Goal: Task Accomplishment & Management: Use online tool/utility

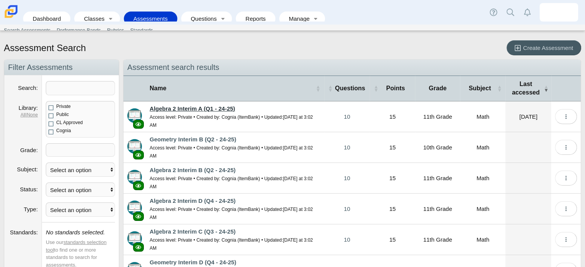
click at [165, 109] on link "Algebra 2 Interim A (Q1 - 24-25)" at bounding box center [192, 108] width 85 height 7
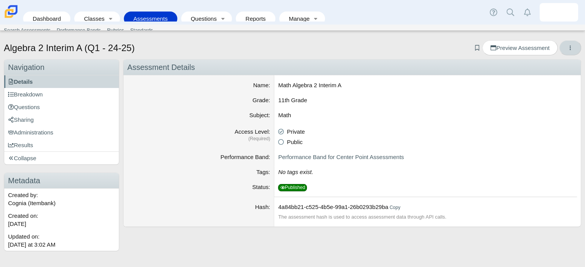
click at [570, 45] on icon "More options" at bounding box center [571, 48] width 6 height 6
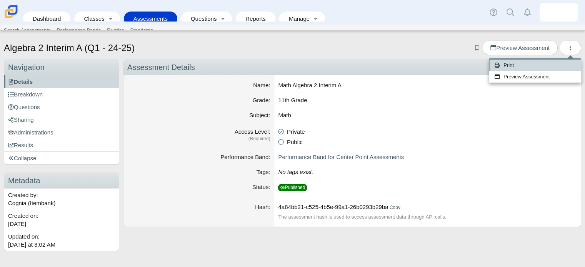
click at [516, 67] on link "Print" at bounding box center [535, 66] width 92 height 12
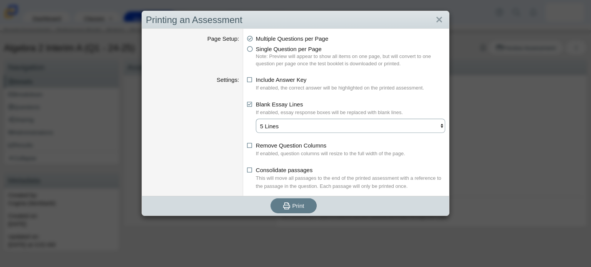
click at [440, 124] on select "5 Lines 10 Lines 15 Lines" at bounding box center [350, 126] width 189 height 14
click at [433, 126] on select "5 Lines 10 Lines 15 Lines" at bounding box center [350, 126] width 189 height 14
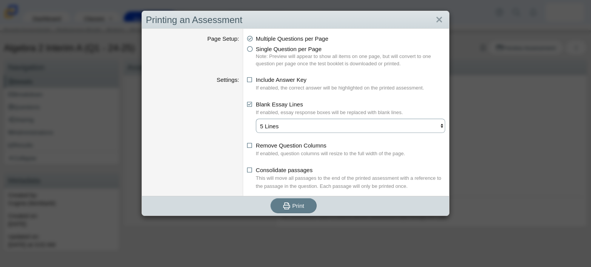
click at [300, 120] on select "5 Lines 10 Lines 15 Lines" at bounding box center [350, 126] width 189 height 14
click at [259, 124] on select "5 Lines 10 Lines 15 Lines" at bounding box center [350, 126] width 189 height 14
click at [294, 203] on span "Print" at bounding box center [298, 206] width 12 height 7
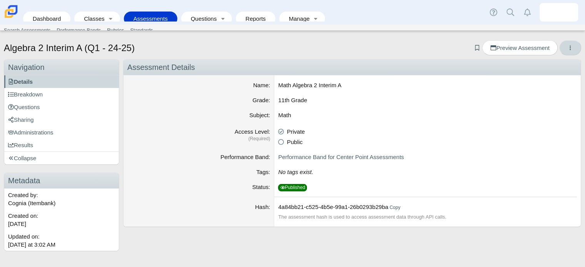
click at [576, 48] on button "More options" at bounding box center [571, 47] width 22 height 15
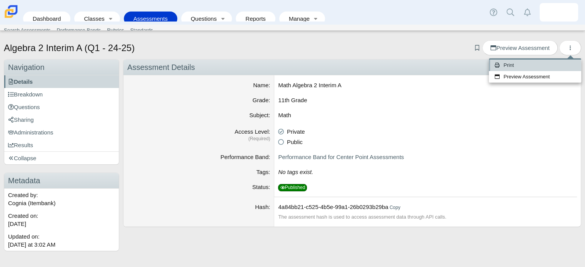
click at [510, 64] on link "Print" at bounding box center [535, 66] width 92 height 12
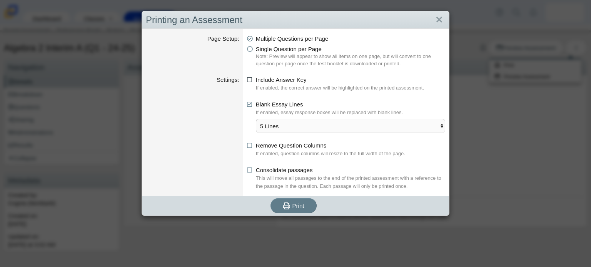
click at [247, 80] on icon at bounding box center [250, 78] width 6 height 5
click at [247, 80] on input "Include Answer Key" at bounding box center [249, 77] width 5 height 5
checkbox input "true"
click at [297, 205] on span "Print" at bounding box center [298, 206] width 12 height 7
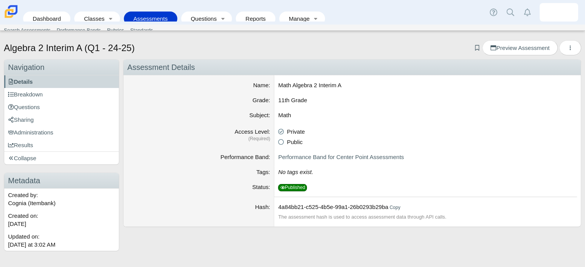
click at [196, 140] on dfn "(Required)" at bounding box center [198, 139] width 143 height 7
click at [571, 48] on icon "More options" at bounding box center [571, 48] width 6 height 6
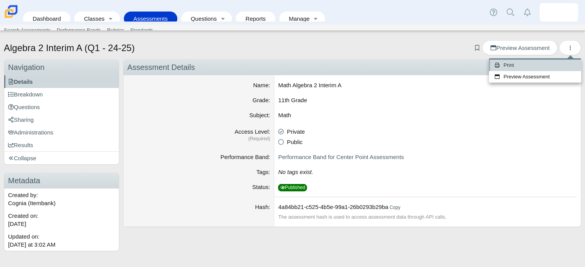
click at [512, 67] on link "Print" at bounding box center [535, 66] width 92 height 12
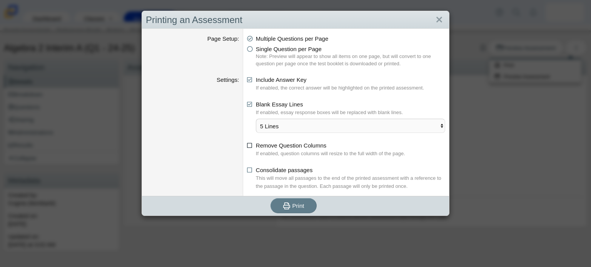
click at [247, 146] on icon at bounding box center [250, 144] width 6 height 5
click at [247, 146] on input "Remove Question Columns" at bounding box center [249, 143] width 5 height 5
checkbox input "true"
click at [247, 80] on icon at bounding box center [250, 78] width 6 height 5
click at [247, 80] on input "Include Answer Key" at bounding box center [249, 77] width 5 height 5
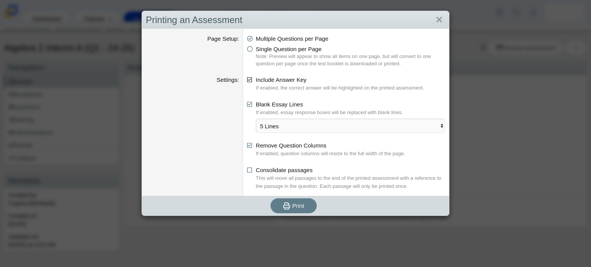
checkbox input "false"
click at [276, 205] on button "Print" at bounding box center [294, 206] width 46 height 15
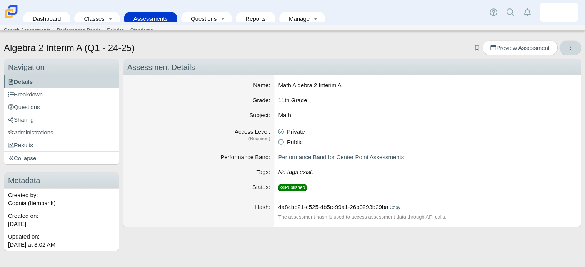
click at [567, 45] on button "More options" at bounding box center [571, 47] width 22 height 15
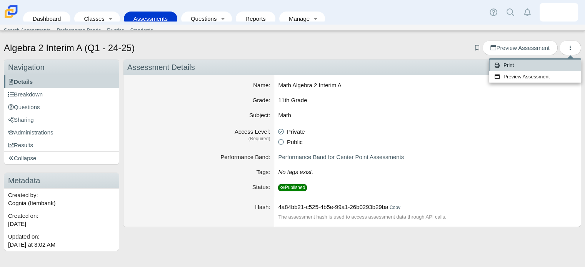
click at [505, 64] on link "Print" at bounding box center [535, 66] width 92 height 12
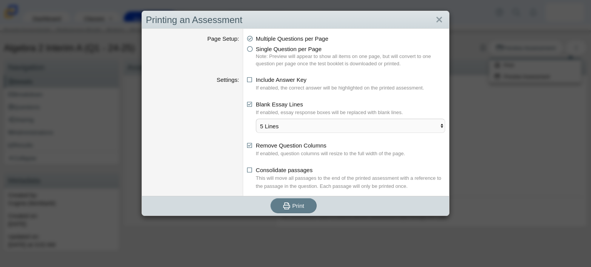
click at [248, 173] on li "Consolidate passages This will move all passages to the end of the printed asse…" at bounding box center [346, 178] width 198 height 24
click at [247, 170] on icon at bounding box center [250, 168] width 6 height 5
click at [247, 170] on input "Consolidate passages" at bounding box center [249, 168] width 5 height 5
checkbox input "true"
click at [297, 205] on span "Print" at bounding box center [298, 206] width 12 height 7
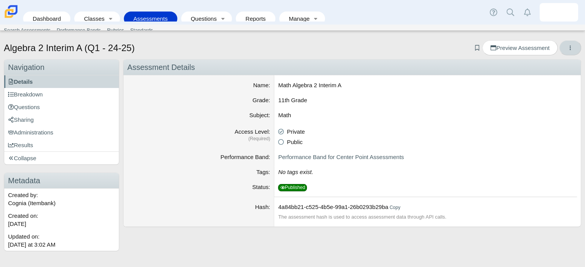
click at [566, 50] on button "More options" at bounding box center [571, 47] width 22 height 15
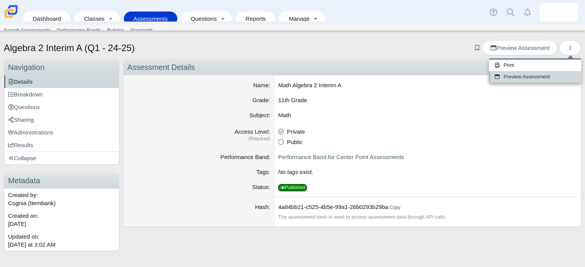
click at [531, 76] on link "Preview Assessment" at bounding box center [535, 77] width 92 height 12
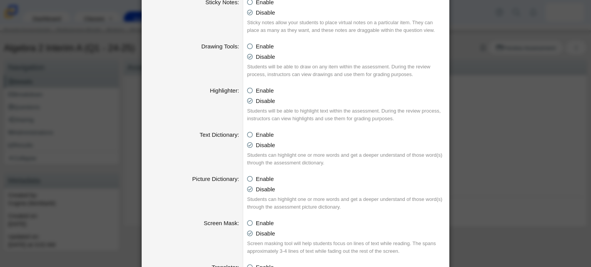
scroll to position [272, 0]
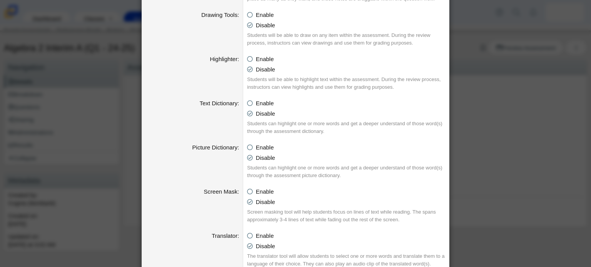
click at [501, 95] on div "Generating an Assessment Preview Calculator Enable Basic Calculator Scientific …" at bounding box center [295, 133] width 591 height 267
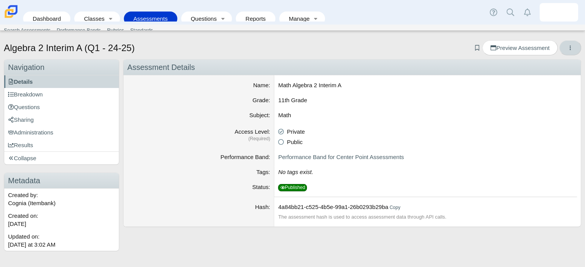
click at [573, 50] on icon "More options" at bounding box center [571, 48] width 6 height 6
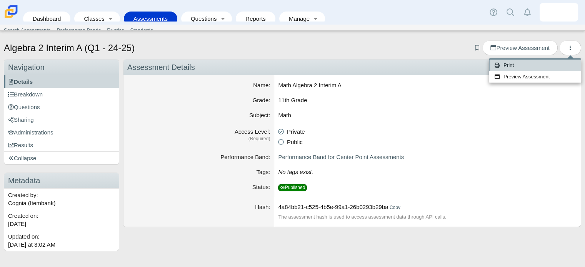
click at [511, 63] on link "Print" at bounding box center [535, 66] width 92 height 12
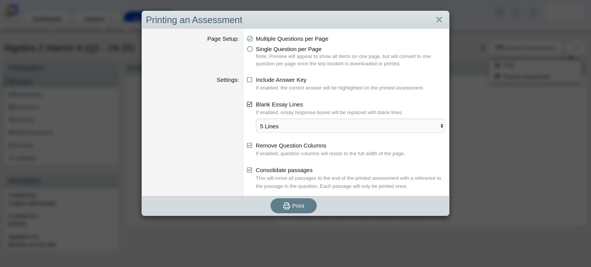
click at [247, 105] on icon at bounding box center [250, 102] width 6 height 5
click at [247, 105] on input "Blank Essay Lines" at bounding box center [249, 102] width 5 height 5
checkbox input "false"
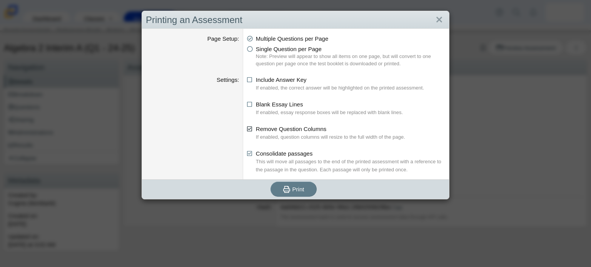
click at [247, 129] on icon at bounding box center [250, 127] width 6 height 5
click at [247, 129] on input "Remove Question Columns" at bounding box center [249, 127] width 5 height 5
checkbox input "false"
click at [284, 189] on icon "submit" at bounding box center [286, 189] width 7 height 7
